Goal: Task Accomplishment & Management: Complete application form

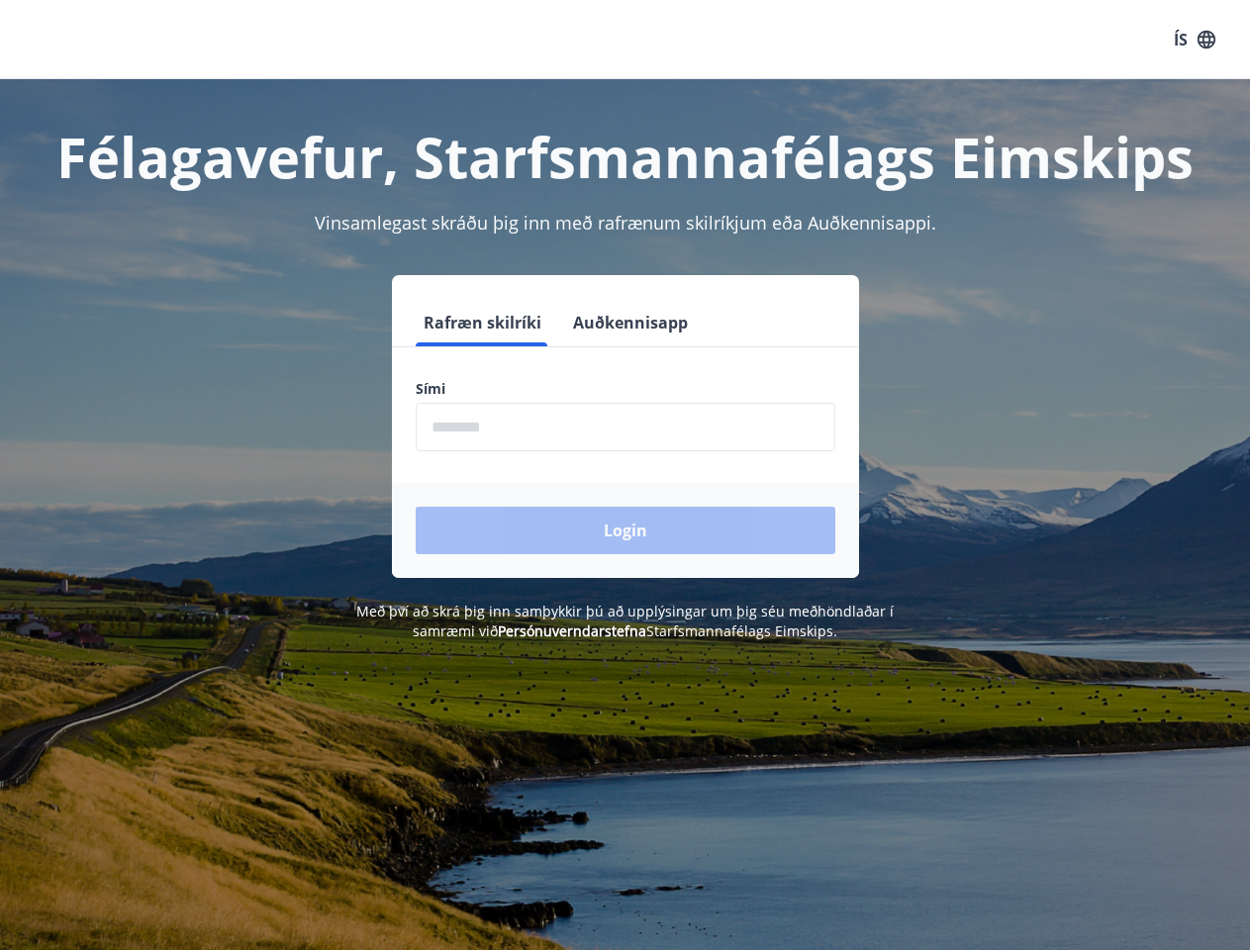
click at [624, 475] on form "Rafræn skilríki Auðkennisapp Sími ​ Login" at bounding box center [625, 438] width 467 height 279
click at [1194, 40] on button "ÍS" at bounding box center [1194, 40] width 63 height 36
click at [627, 323] on button "Auðkennisapp" at bounding box center [630, 322] width 131 height 47
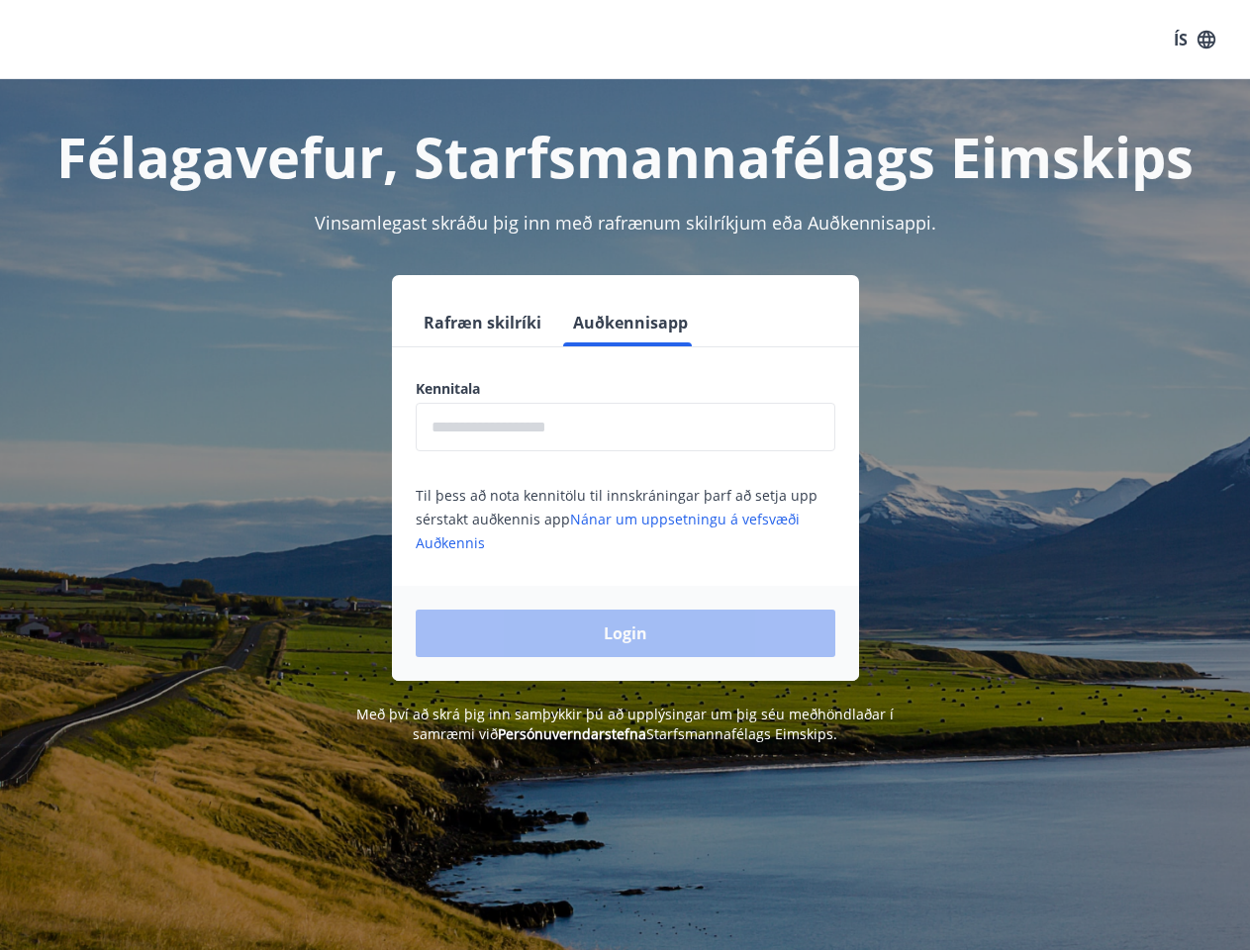
click at [625, 427] on input "text" at bounding box center [626, 427] width 420 height 48
click at [542, 630] on div "Login" at bounding box center [625, 633] width 467 height 95
